Goal: Information Seeking & Learning: Find specific page/section

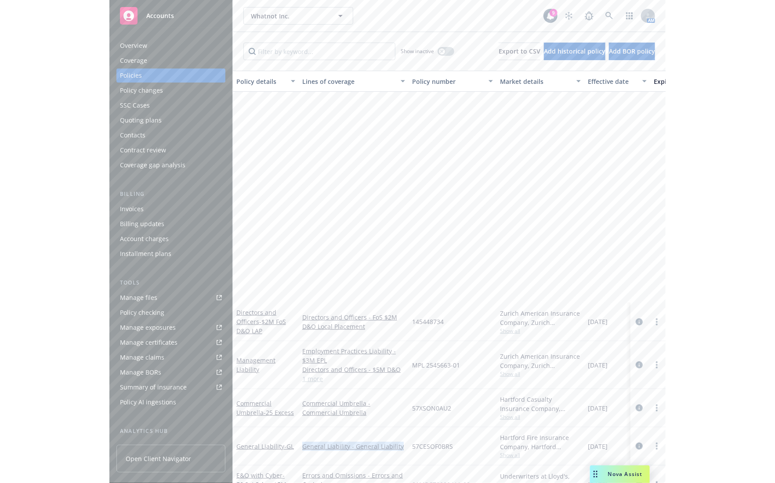
scroll to position [254, 0]
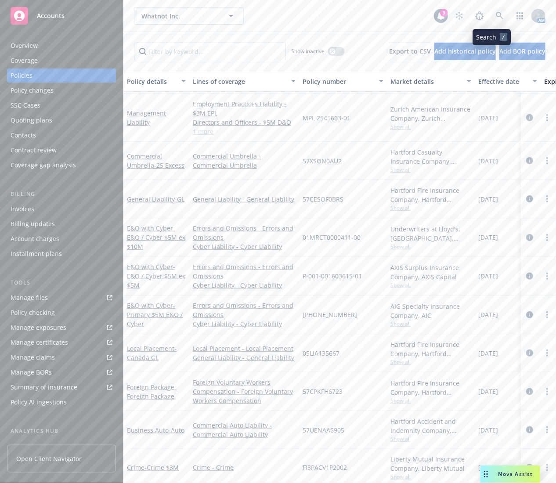
click at [491, 15] on link at bounding box center [500, 16] width 18 height 18
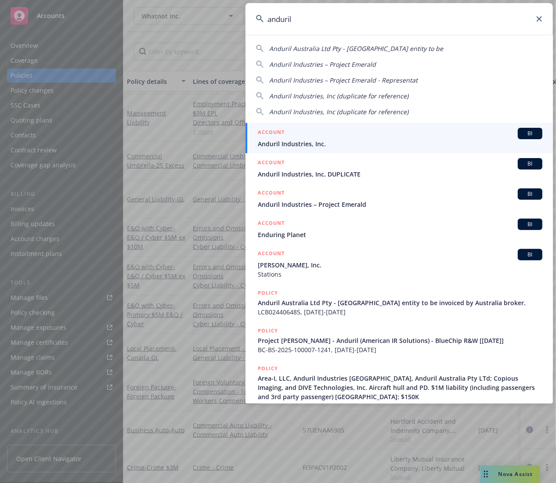
type input "anduril"
click at [387, 134] on div "ACCOUNT BI" at bounding box center [400, 133] width 285 height 11
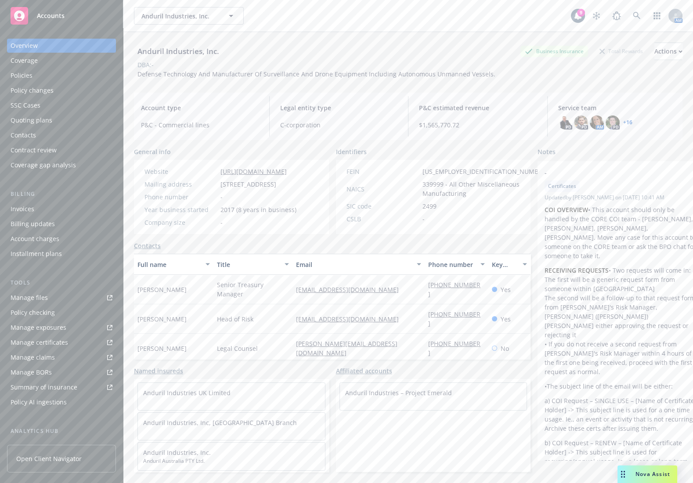
click at [51, 69] on div "Policies" at bounding box center [62, 76] width 102 height 14
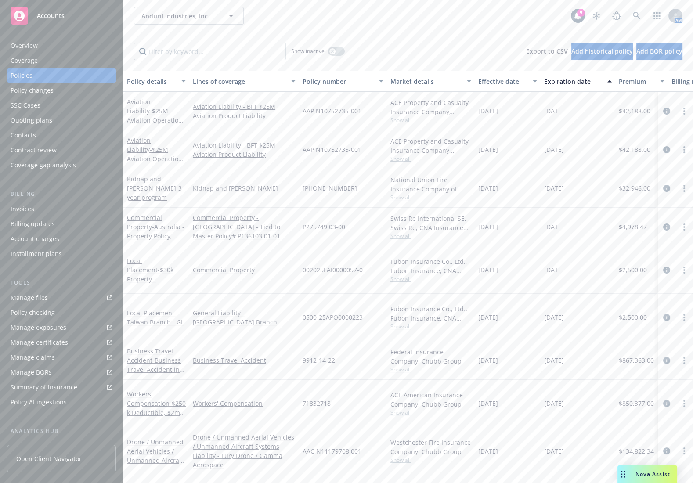
drag, startPoint x: 375, startPoint y: 26, endPoint x: 379, endPoint y: 31, distance: 6.6
click at [375, 26] on div "Anduril Industries, Inc. Anduril Industries, Inc. 9 AM" at bounding box center [408, 16] width 570 height 32
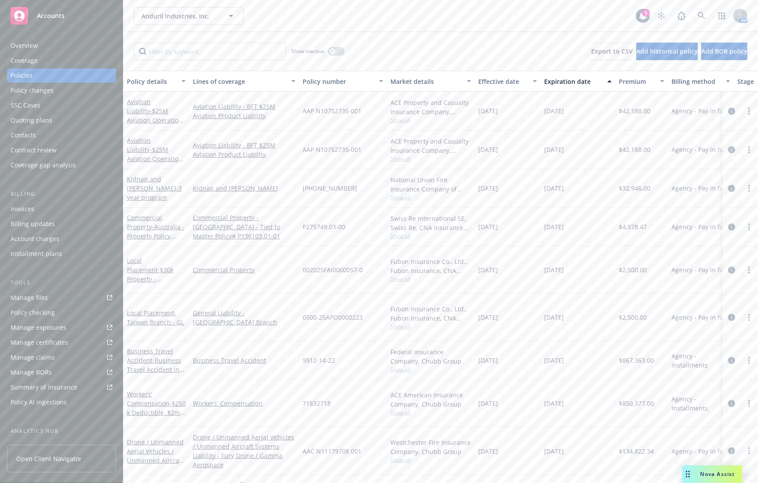
click at [217, 32] on div "Show inactive Export to CSV Add historical policy Add BOR policy" at bounding box center [440, 51] width 635 height 39
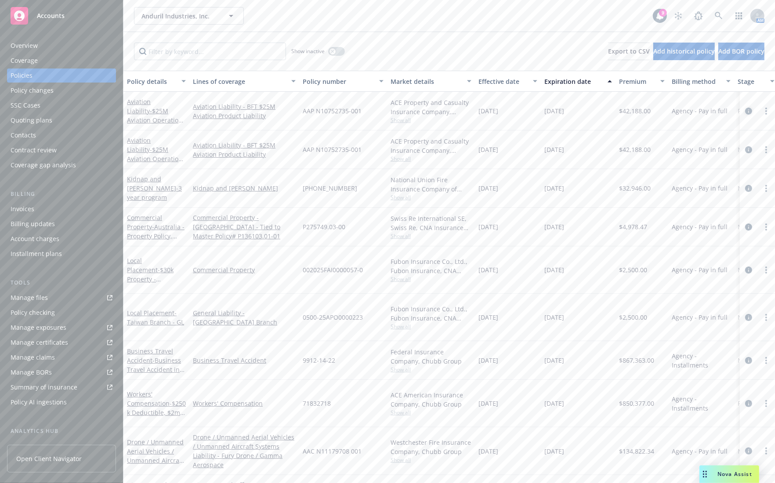
click at [556, 109] on icon "circleInformation" at bounding box center [748, 111] width 7 height 7
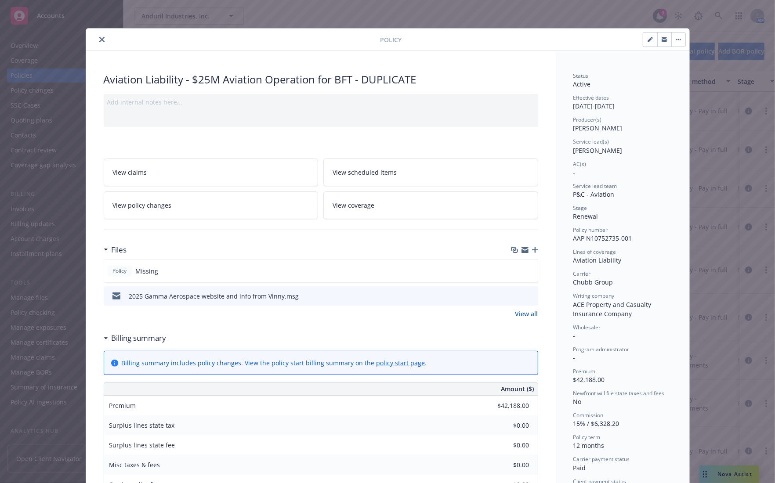
click at [99, 41] on icon "close" at bounding box center [101, 39] width 5 height 5
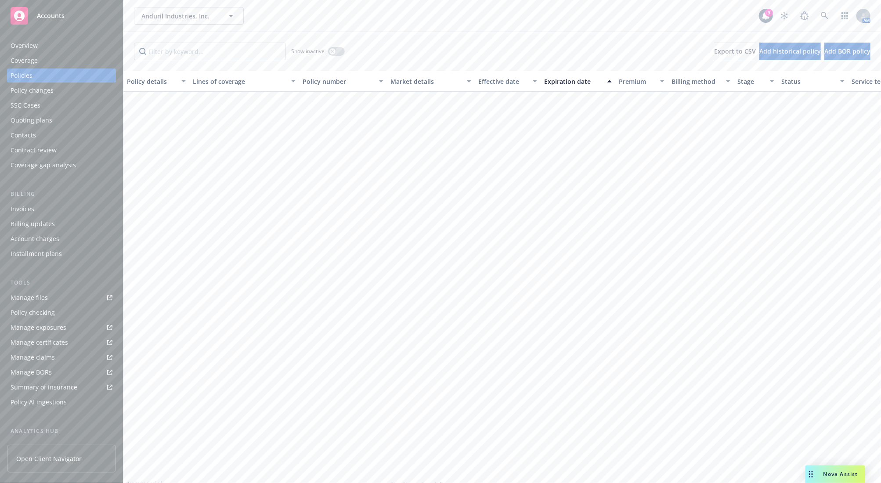
scroll to position [659, 0]
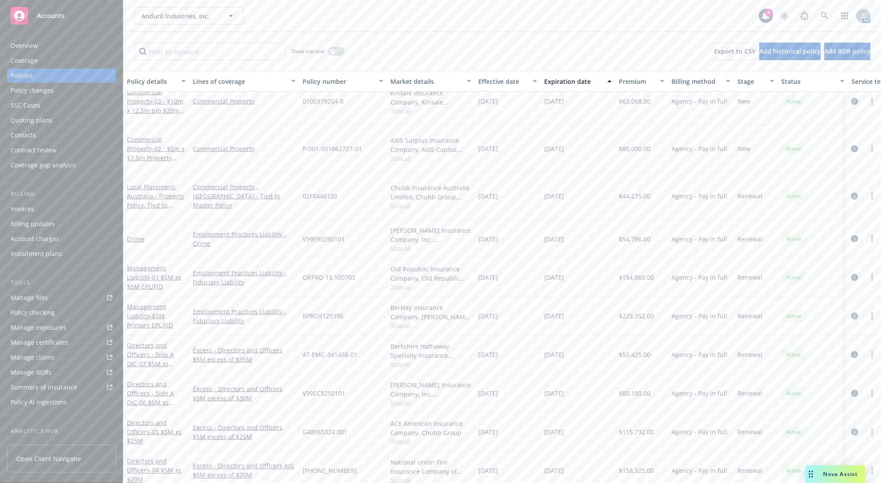
click at [365, 336] on div "47-EMC-341458-01" at bounding box center [343, 355] width 88 height 39
click at [439, 36] on div "Show inactive Export to CSV Add historical policy Add BOR policy" at bounding box center [502, 51] width 758 height 39
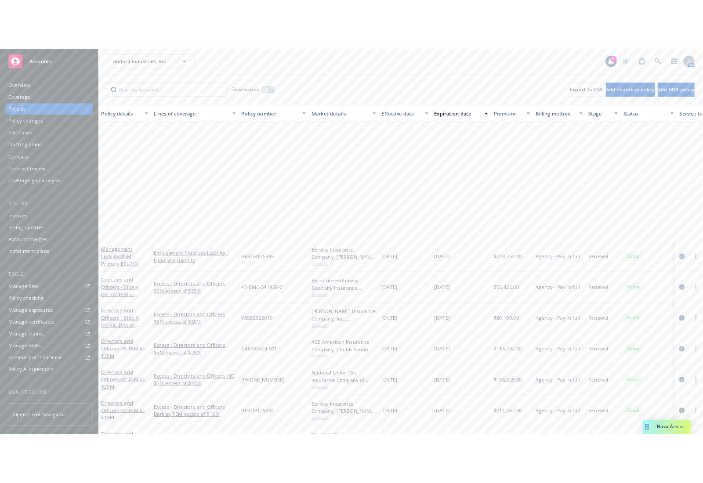
scroll to position [879, 0]
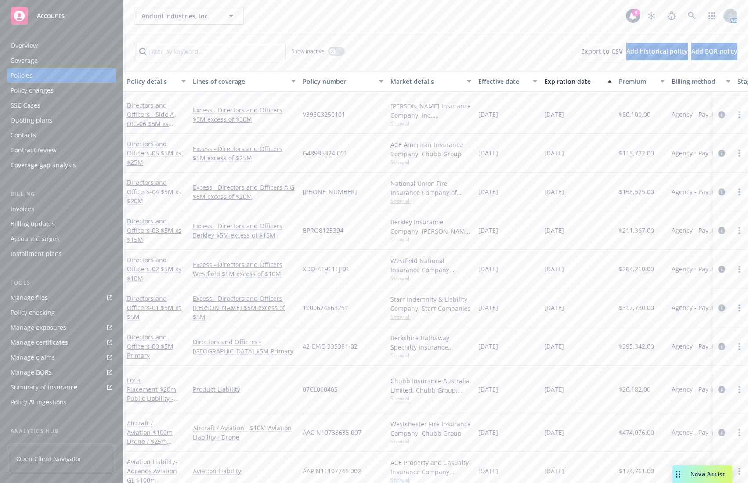
click at [556, 305] on icon "circleInformation" at bounding box center [721, 308] width 7 height 7
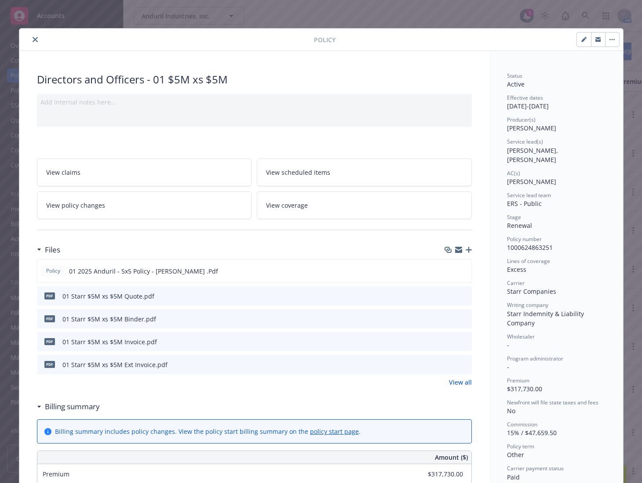
click at [360, 17] on div "Policy Directors and Officers - 01 $5M xs $5M Add internal notes here... View c…" at bounding box center [321, 241] width 642 height 483
click at [33, 37] on icon "close" at bounding box center [35, 39] width 5 height 5
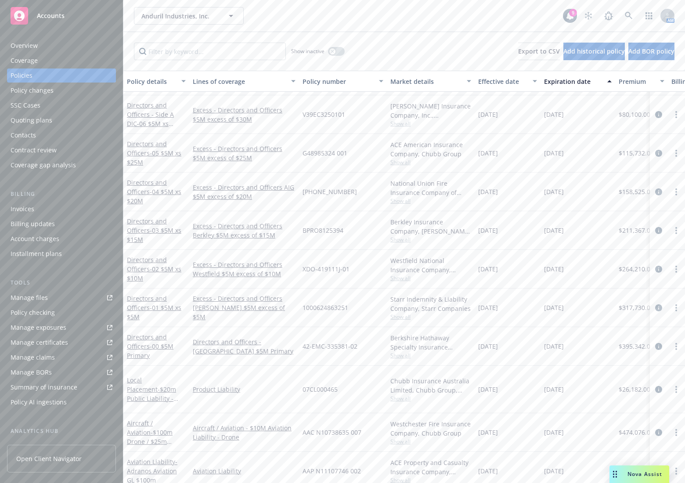
click at [352, 32] on div "Anduril Industries, Inc. Anduril Industries, Inc. 9 AM Show inactive Export to …" at bounding box center [404, 241] width 562 height 483
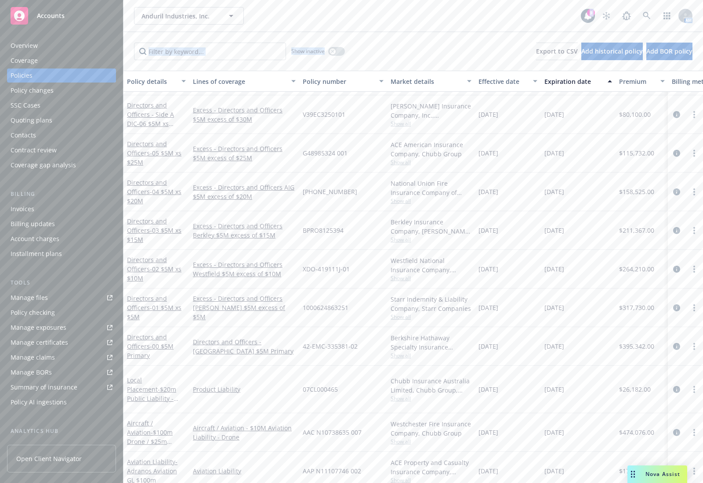
click at [366, 56] on div "Show inactive Export to CSV Add historical policy Add BOR policy" at bounding box center [413, 51] width 580 height 39
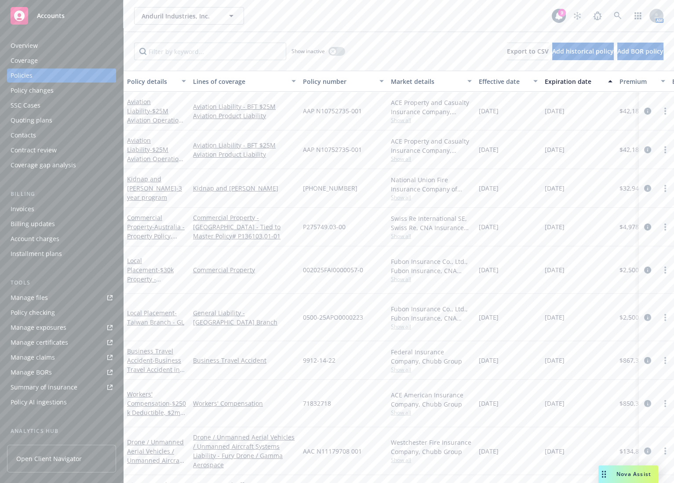
click at [319, 26] on div "Anduril Industries, Inc. Anduril Industries, Inc. 9 AM" at bounding box center [398, 16] width 550 height 32
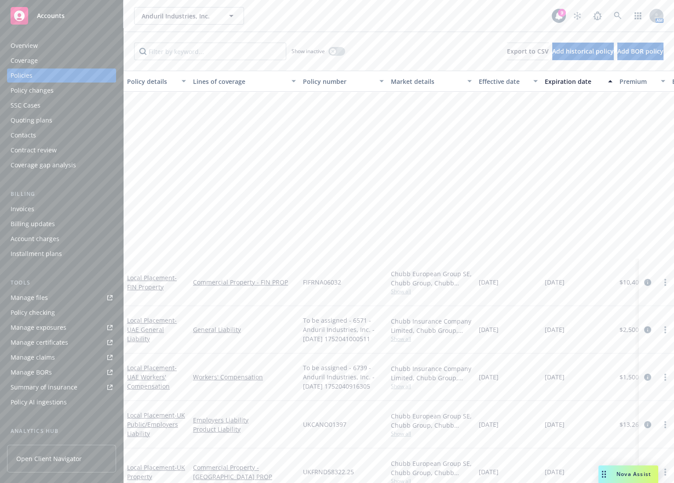
scroll to position [439, 0]
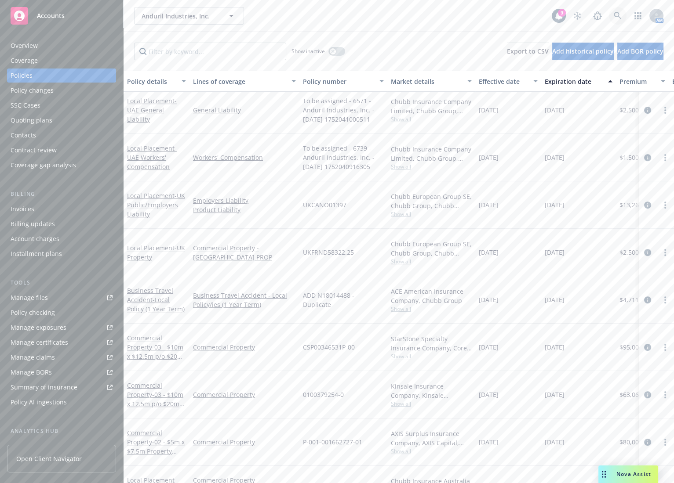
click at [556, 15] on icon at bounding box center [617, 16] width 8 height 8
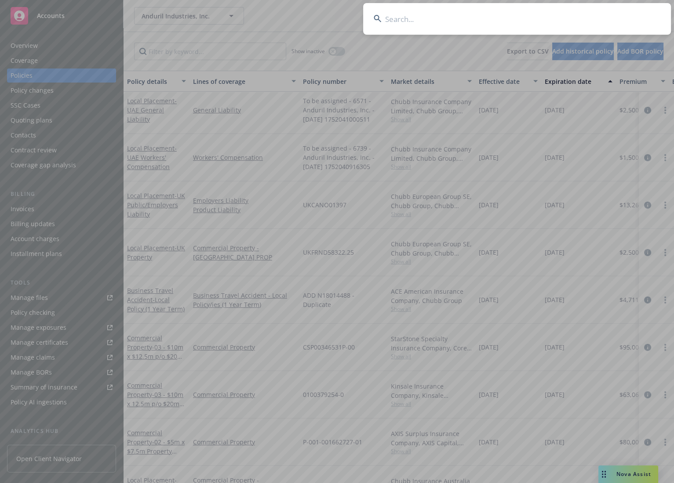
type input "r"
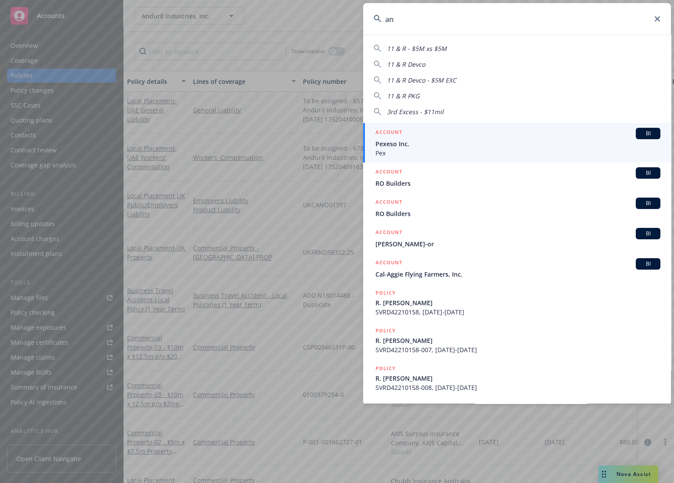
type input "a"
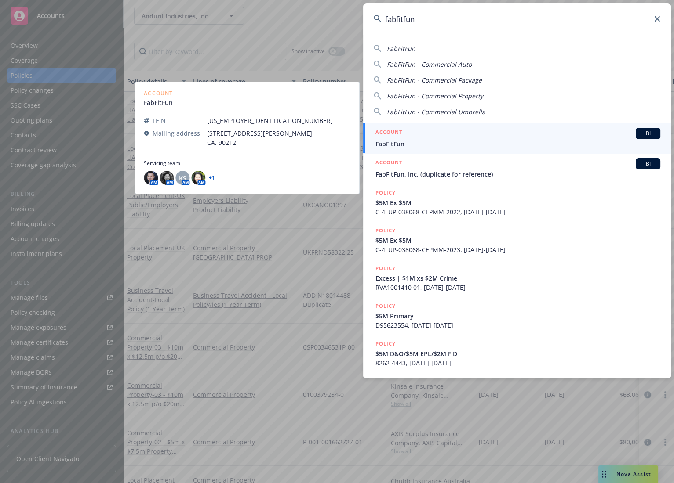
type input "fabfitfun"
click at [481, 145] on span "FabFitFun" at bounding box center [517, 143] width 285 height 9
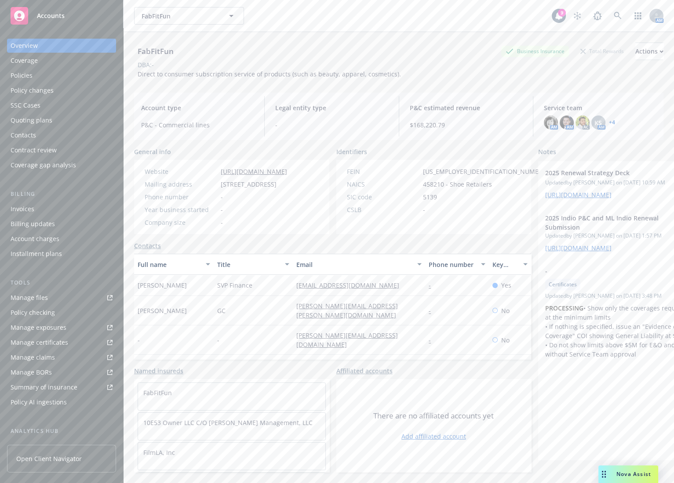
click at [68, 298] on link "Manage files" at bounding box center [61, 298] width 109 height 14
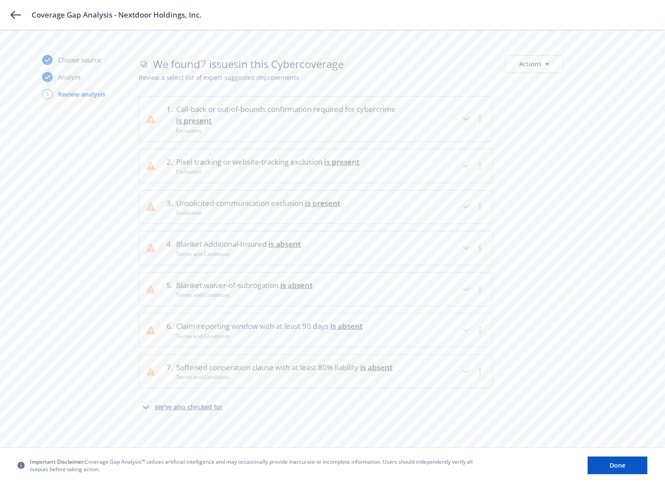
drag, startPoint x: 518, startPoint y: 178, endPoint x: 512, endPoint y: 127, distance: 51.7
click at [518, 178] on div at bounding box center [564, 166] width 118 height 34
click at [561, 226] on div "1 . Call-back or out-of-bounds confirmation required for cybercrime is present …" at bounding box center [381, 242] width 484 height 292
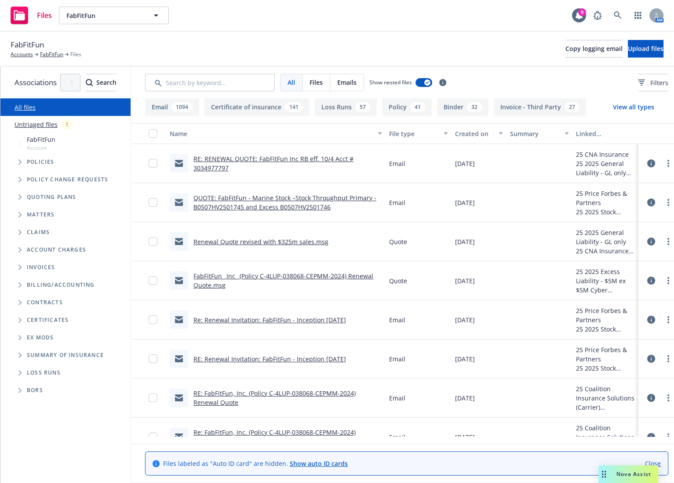
click at [15, 196] on span "Tree Example" at bounding box center [20, 197] width 14 height 14
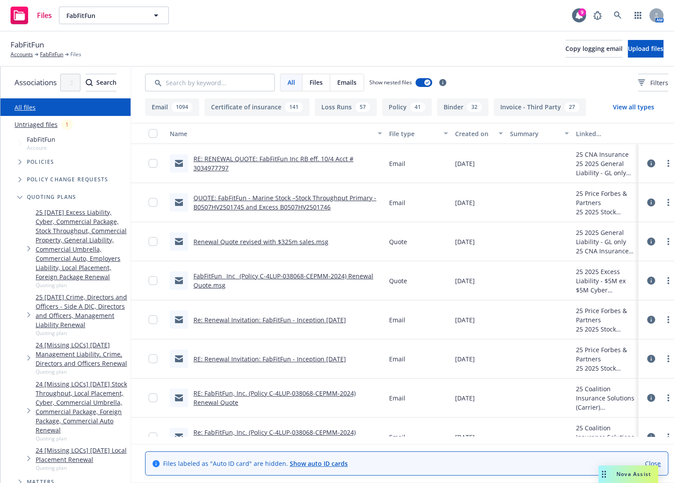
click at [29, 246] on icon "Tree Example" at bounding box center [29, 248] width 4 height 5
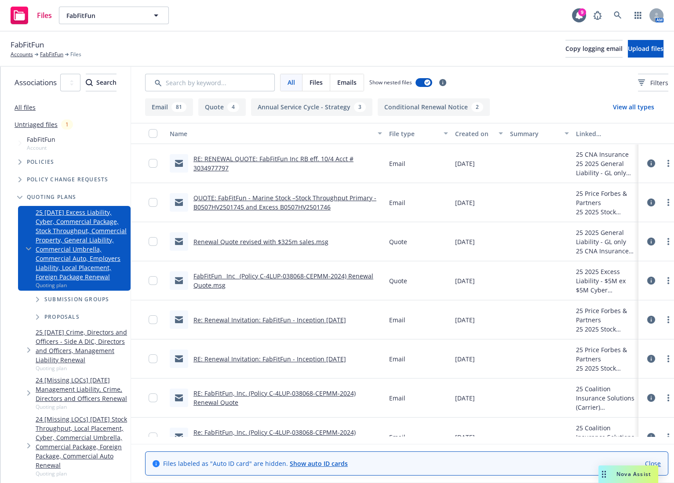
click at [35, 293] on span "Tree Example" at bounding box center [37, 300] width 14 height 14
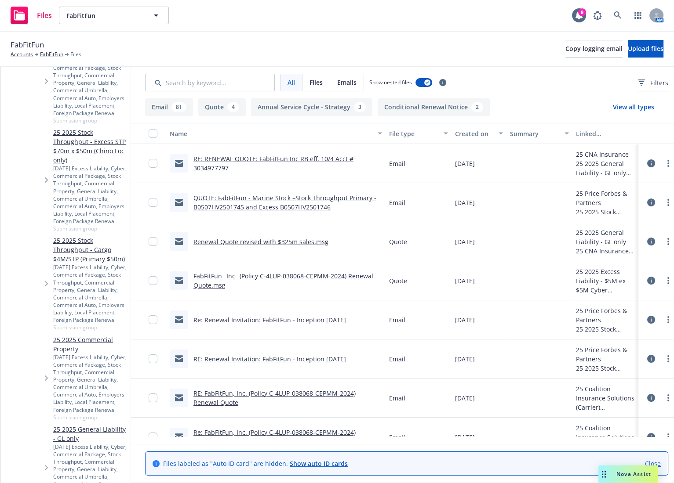
scroll to position [462, 0]
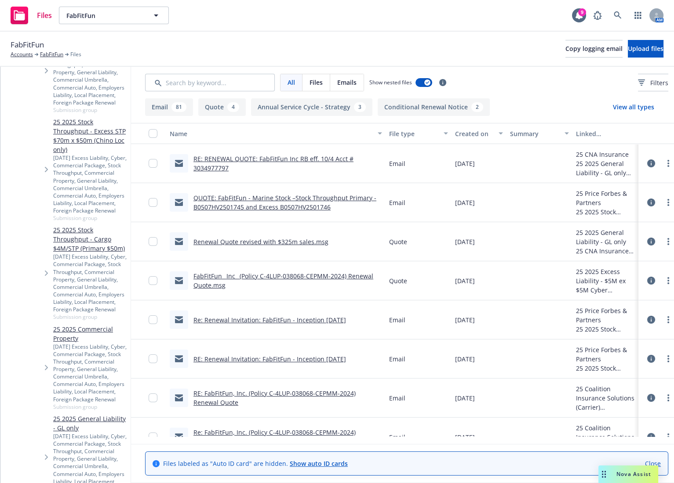
click at [42, 450] on span "Tree Example" at bounding box center [46, 457] width 14 height 14
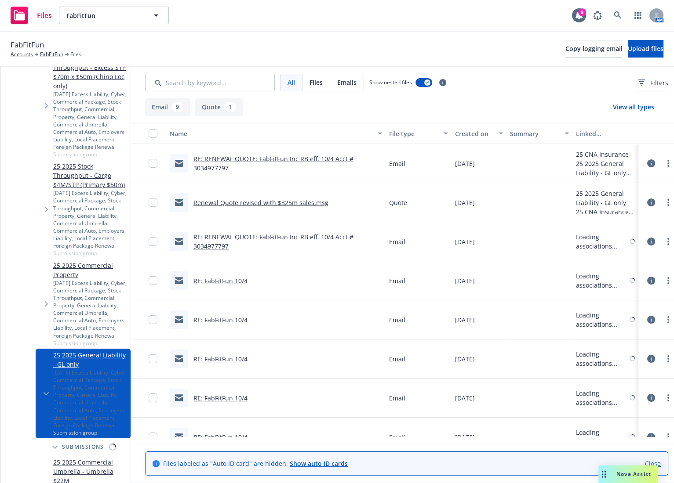
scroll to position [543, 0]
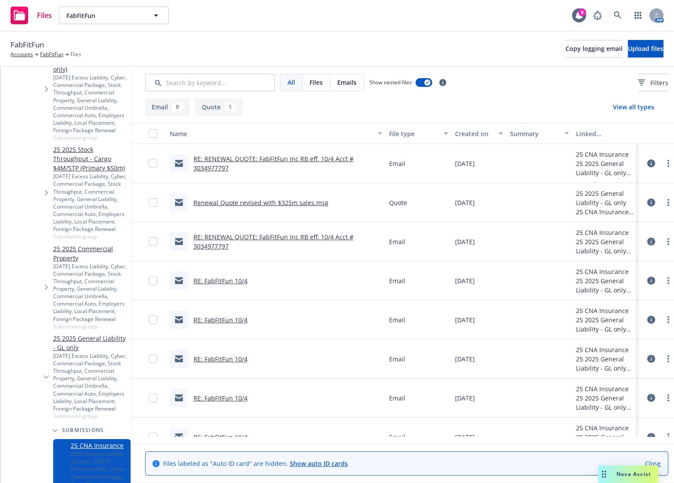
drag, startPoint x: 539, startPoint y: 53, endPoint x: 578, endPoint y: 58, distance: 39.0
click at [565, 53] on button "Copy logging email" at bounding box center [593, 49] width 57 height 18
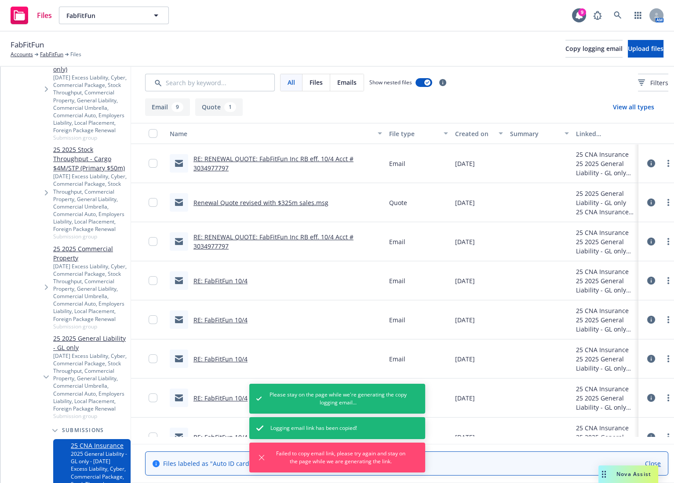
click at [332, 42] on div "FabFitFun Accounts FabFitFun Files Copy logging email Upload files" at bounding box center [337, 48] width 653 height 19
click at [565, 47] on span "Copy logging email" at bounding box center [593, 48] width 57 height 8
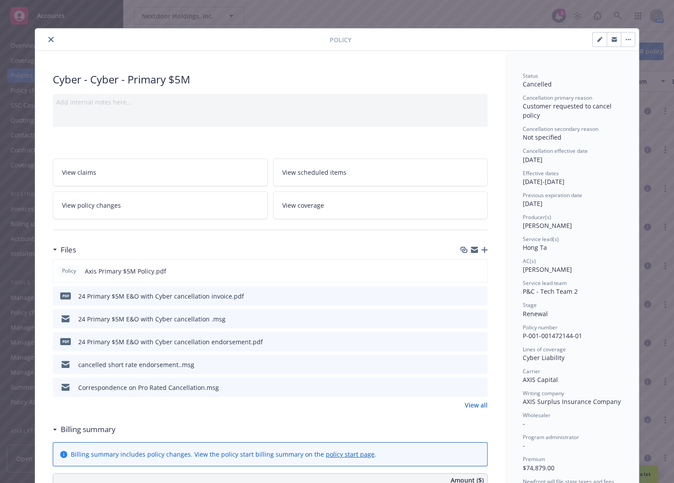
click at [48, 38] on icon "close" at bounding box center [50, 39] width 5 height 5
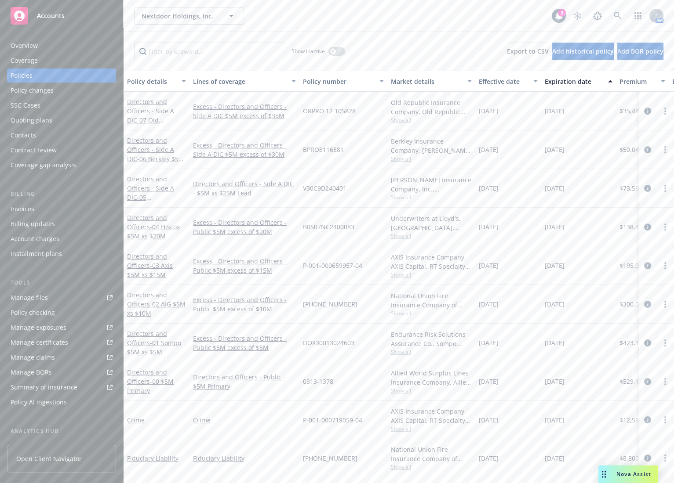
drag, startPoint x: 367, startPoint y: 36, endPoint x: 315, endPoint y: 50, distance: 53.9
click at [369, 36] on div "Show inactive Export to CSV Add historical policy Add BOR policy" at bounding box center [398, 51] width 550 height 39
click at [53, 297] on link "Manage files" at bounding box center [61, 298] width 109 height 14
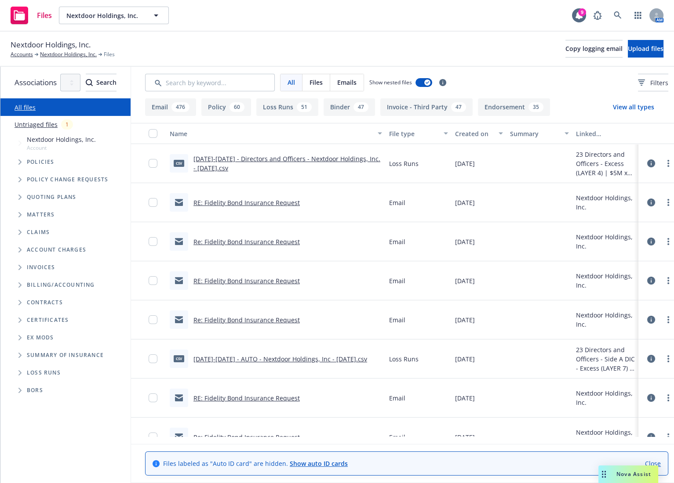
click at [19, 195] on icon "Tree Example" at bounding box center [20, 197] width 4 height 5
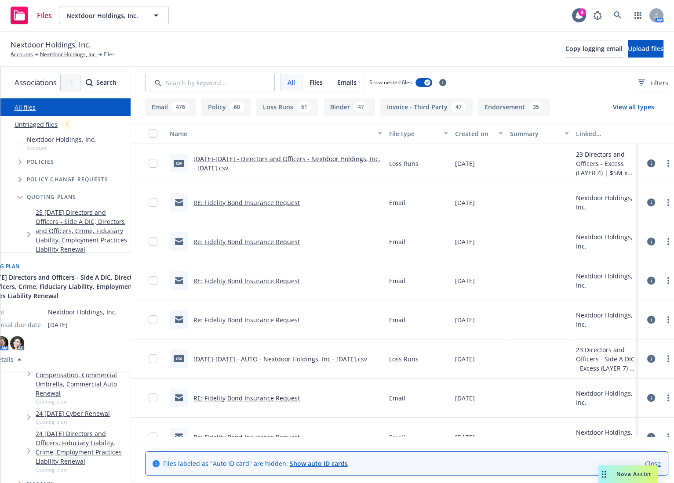
click at [317, 13] on div "Files Nextdoor Holdings, Inc. Nextdoor Holdings, Inc. 9 AM" at bounding box center [337, 16] width 674 height 32
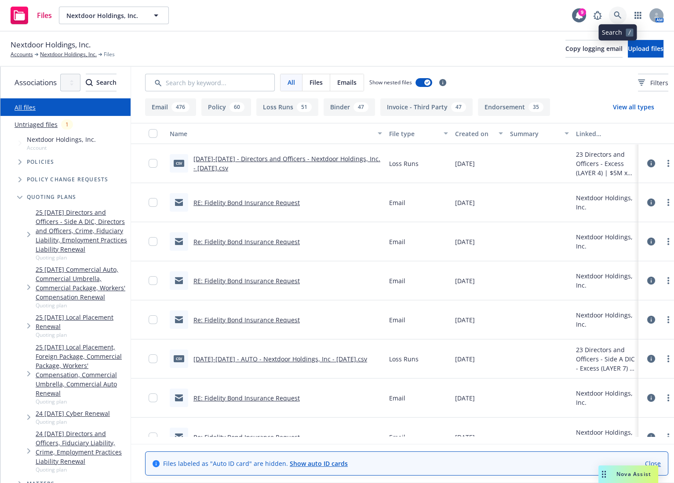
click at [609, 18] on link at bounding box center [618, 16] width 18 height 18
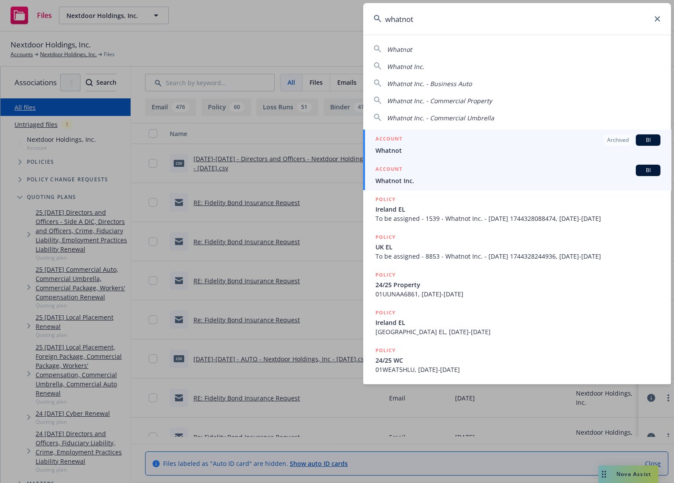
type input "whatnot"
click at [436, 174] on div "ACCOUNT BI" at bounding box center [517, 170] width 285 height 11
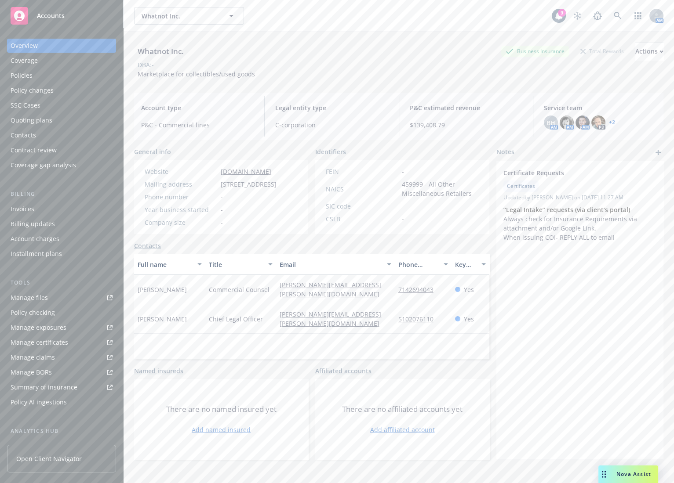
click at [41, 299] on div "Manage files" at bounding box center [29, 298] width 37 height 14
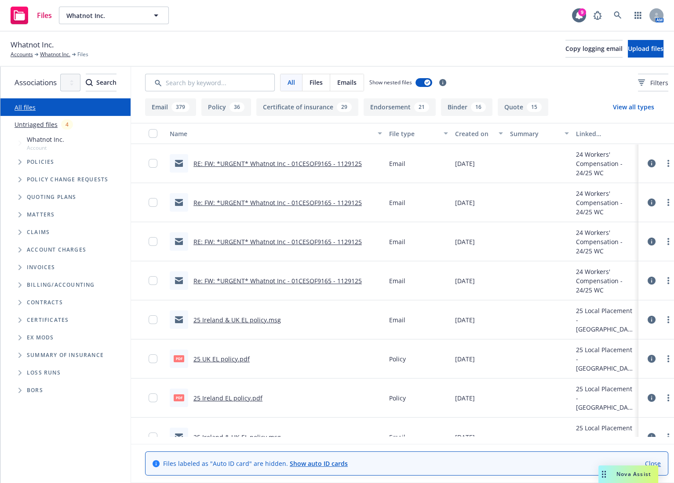
click at [16, 202] on span "Tree Example" at bounding box center [20, 197] width 14 height 14
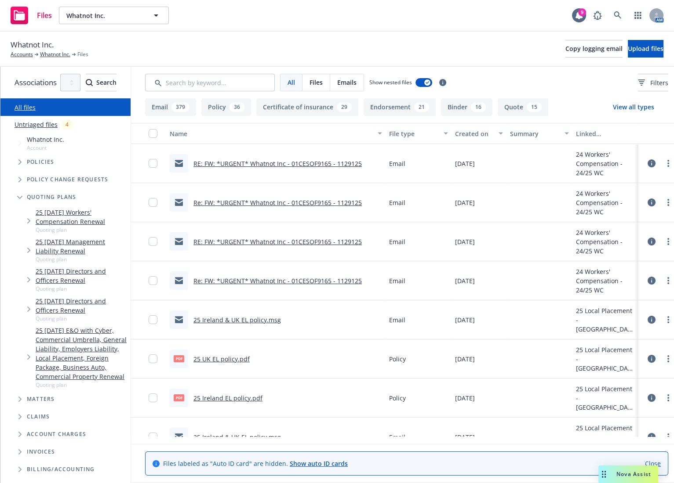
click at [19, 162] on icon "Tree Example" at bounding box center [20, 162] width 4 height 5
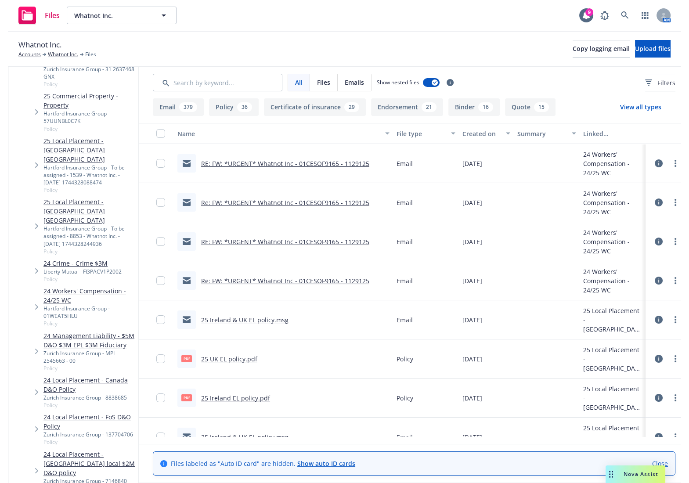
scroll to position [658, 0]
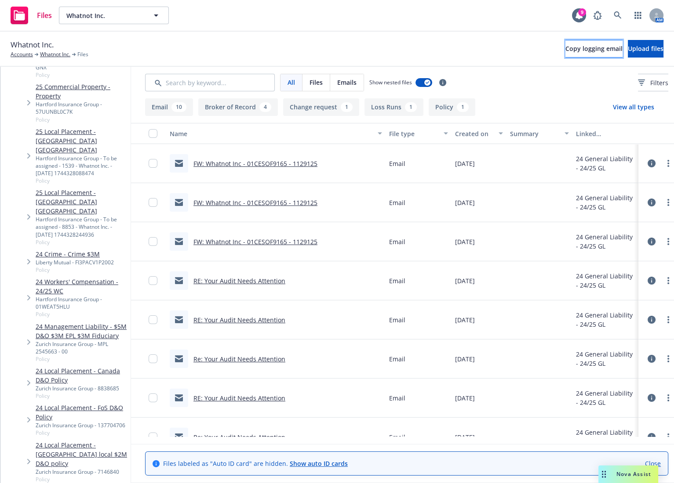
click at [565, 53] on button "Copy logging email" at bounding box center [593, 49] width 57 height 18
click at [452, 53] on div "Whatnot Inc. Accounts Whatnot Inc. Files Copy logging email Upload files" at bounding box center [337, 48] width 653 height 19
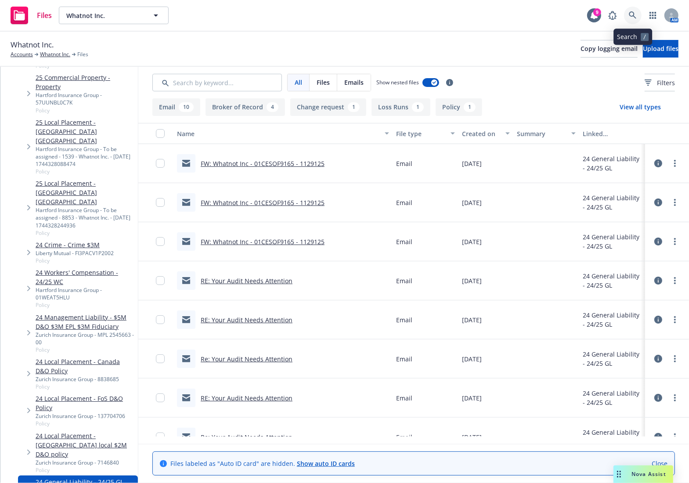
click at [629, 15] on link at bounding box center [633, 16] width 18 height 18
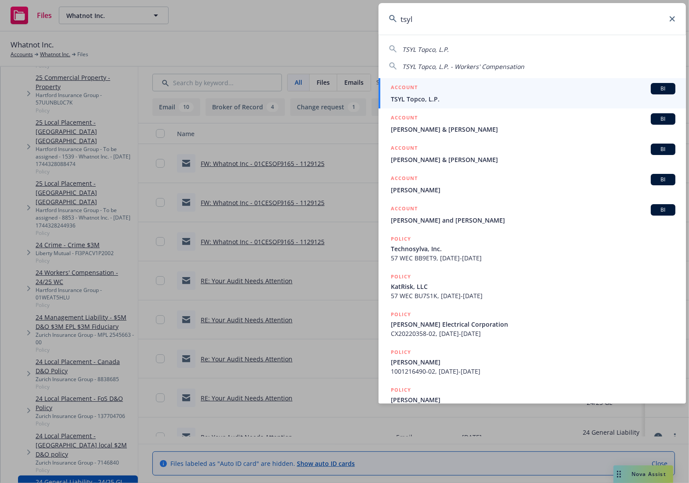
type input "tsyl"
click at [530, 94] on div "ACCOUNT BI" at bounding box center [533, 88] width 285 height 11
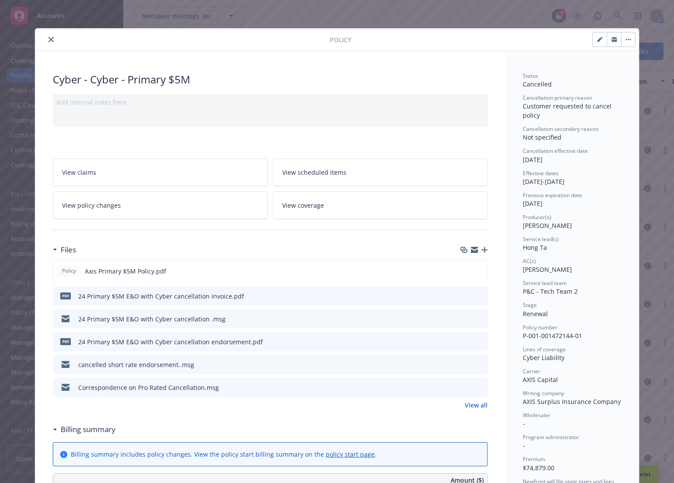
click at [446, 149] on div "View claims View scheduled items View policy changes View coverage" at bounding box center [270, 183] width 435 height 71
click at [475, 39] on div at bounding box center [493, 39] width 284 height 15
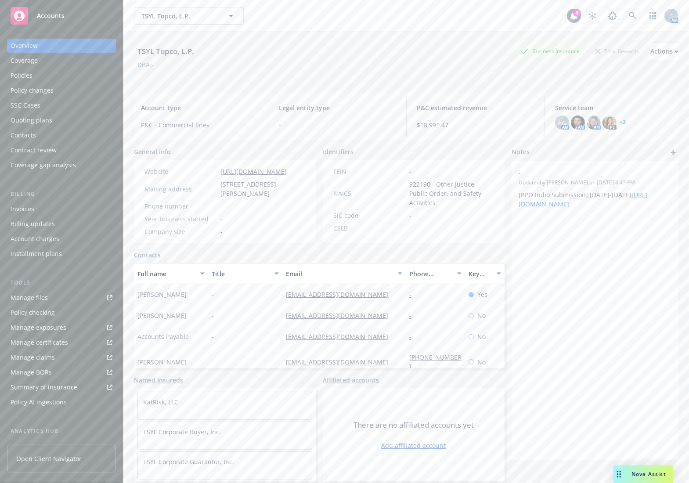
click at [39, 78] on div "Policies" at bounding box center [62, 76] width 102 height 14
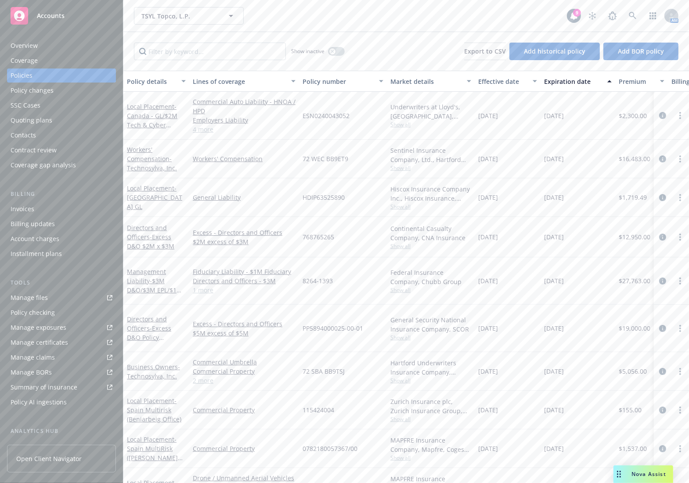
click at [316, 18] on div "TSYL Topco, L.P. TSYL Topco, L.P." at bounding box center [350, 16] width 433 height 18
click at [396, 21] on div "TSYL Topco, L.P. TSYL Topco, L.P." at bounding box center [350, 16] width 433 height 18
